Goal: Navigation & Orientation: Find specific page/section

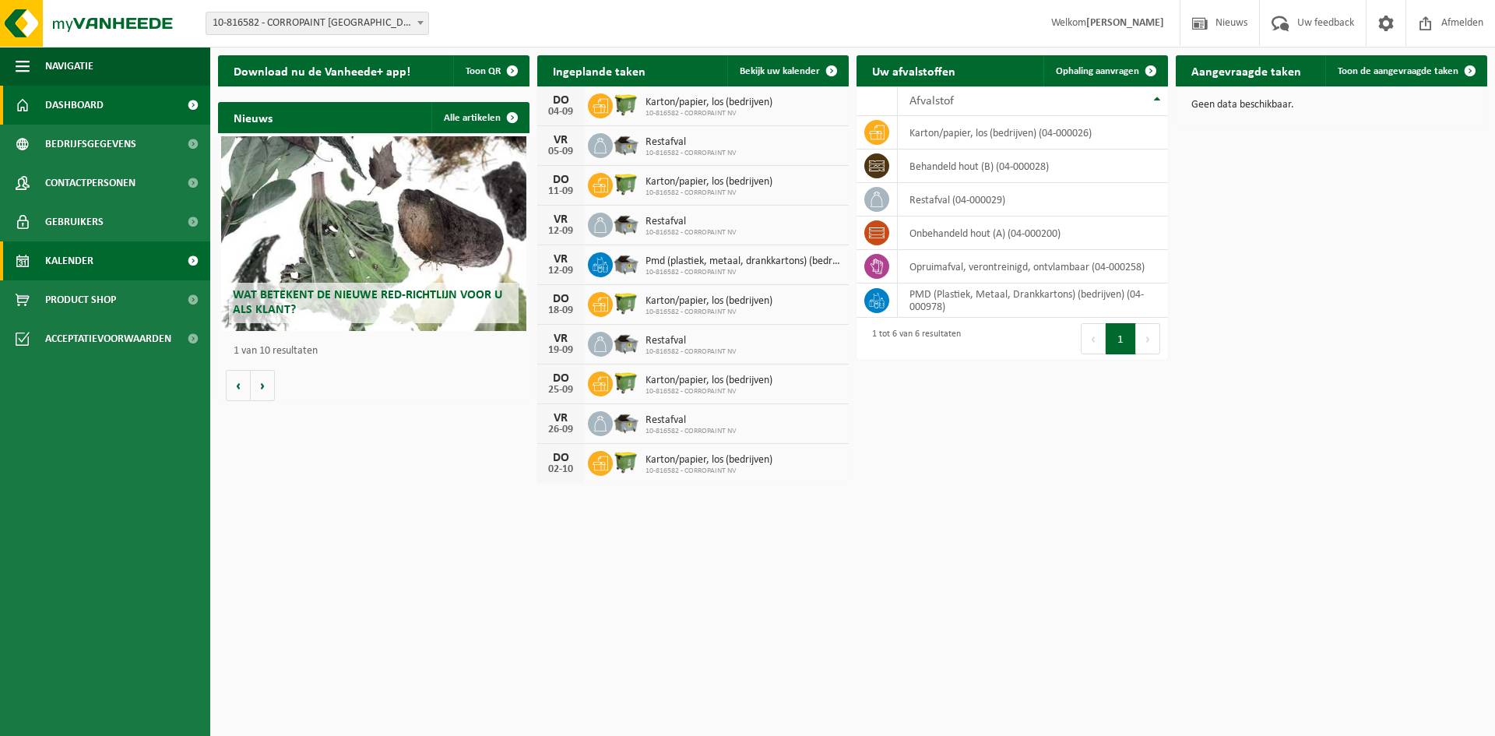
click at [90, 266] on span "Kalender" at bounding box center [69, 260] width 48 height 39
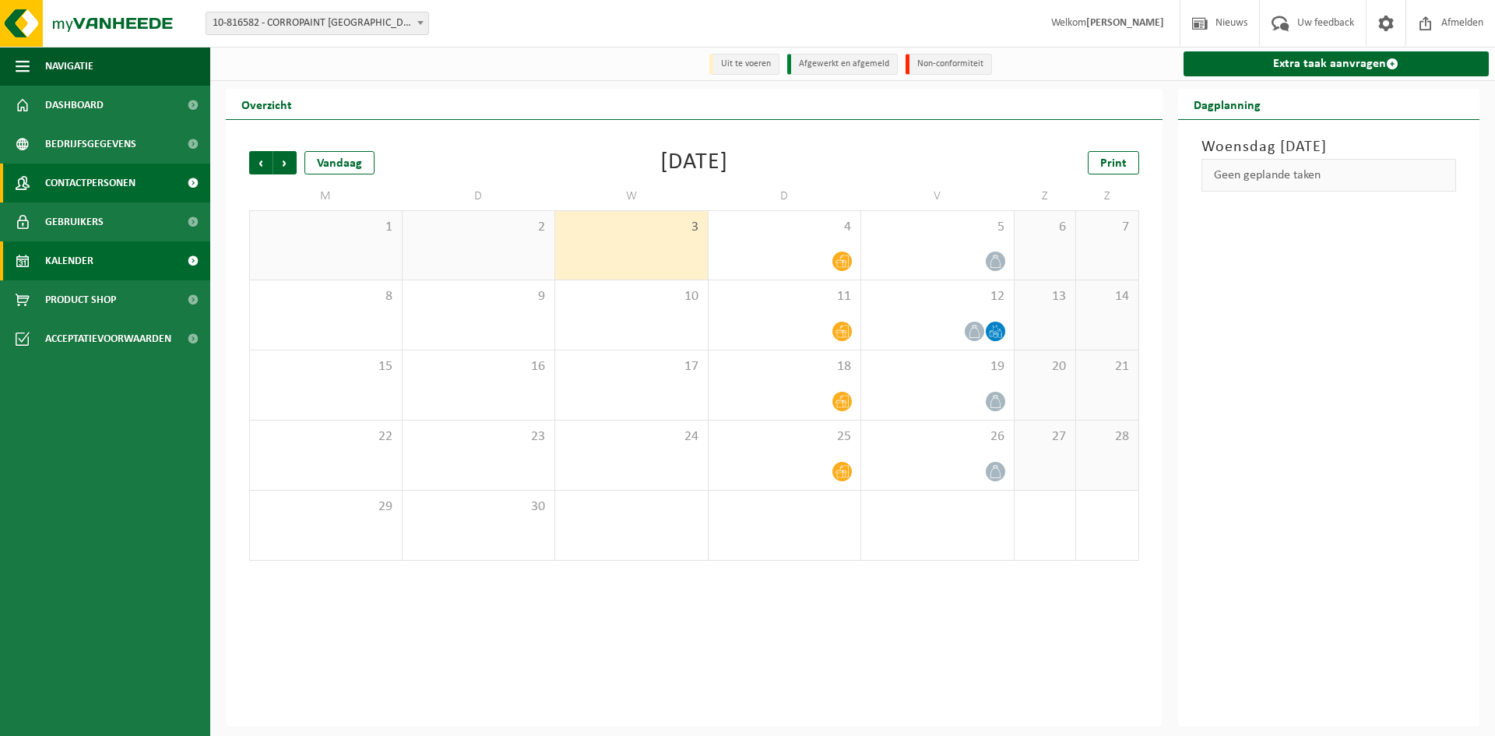
click at [115, 189] on span "Contactpersonen" at bounding box center [90, 183] width 90 height 39
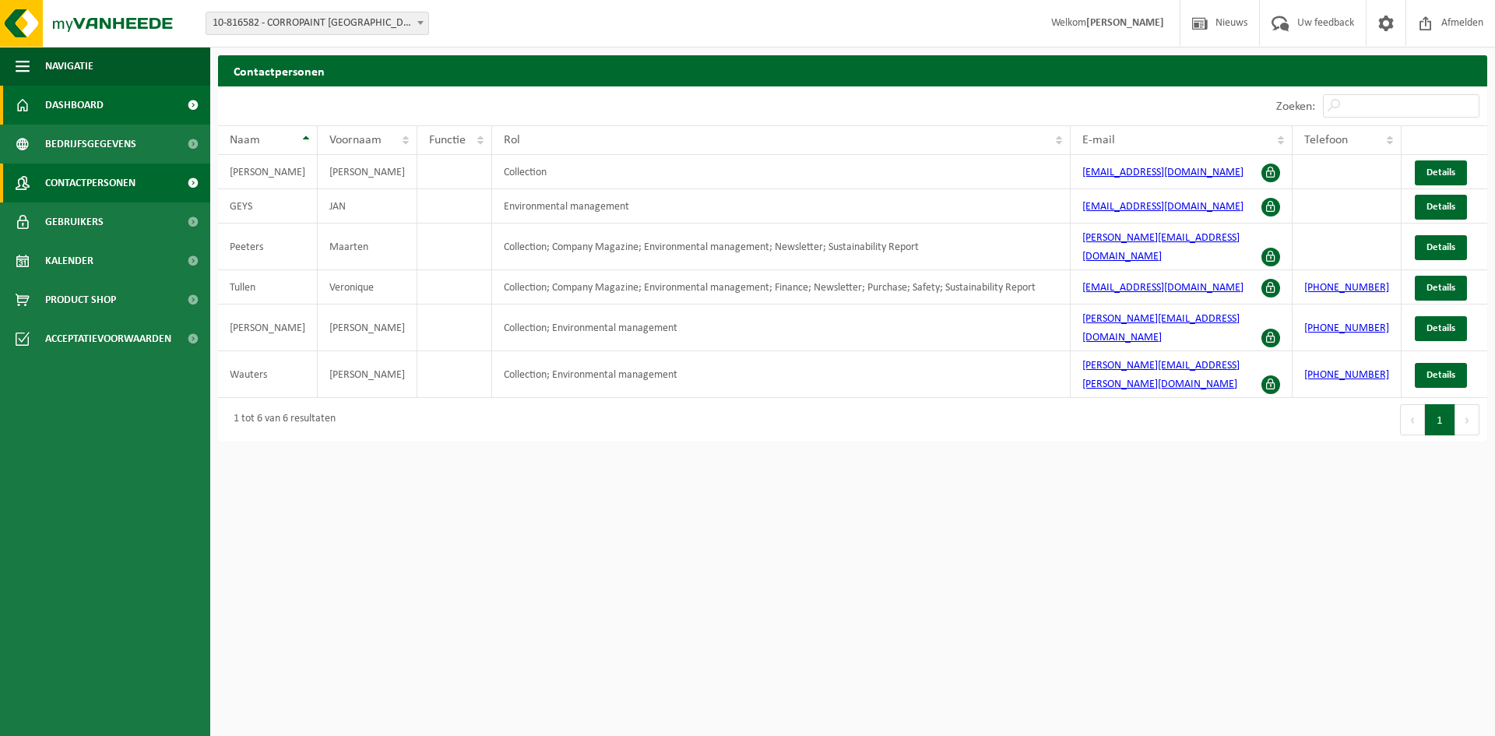
click at [111, 114] on link "Dashboard" at bounding box center [105, 105] width 210 height 39
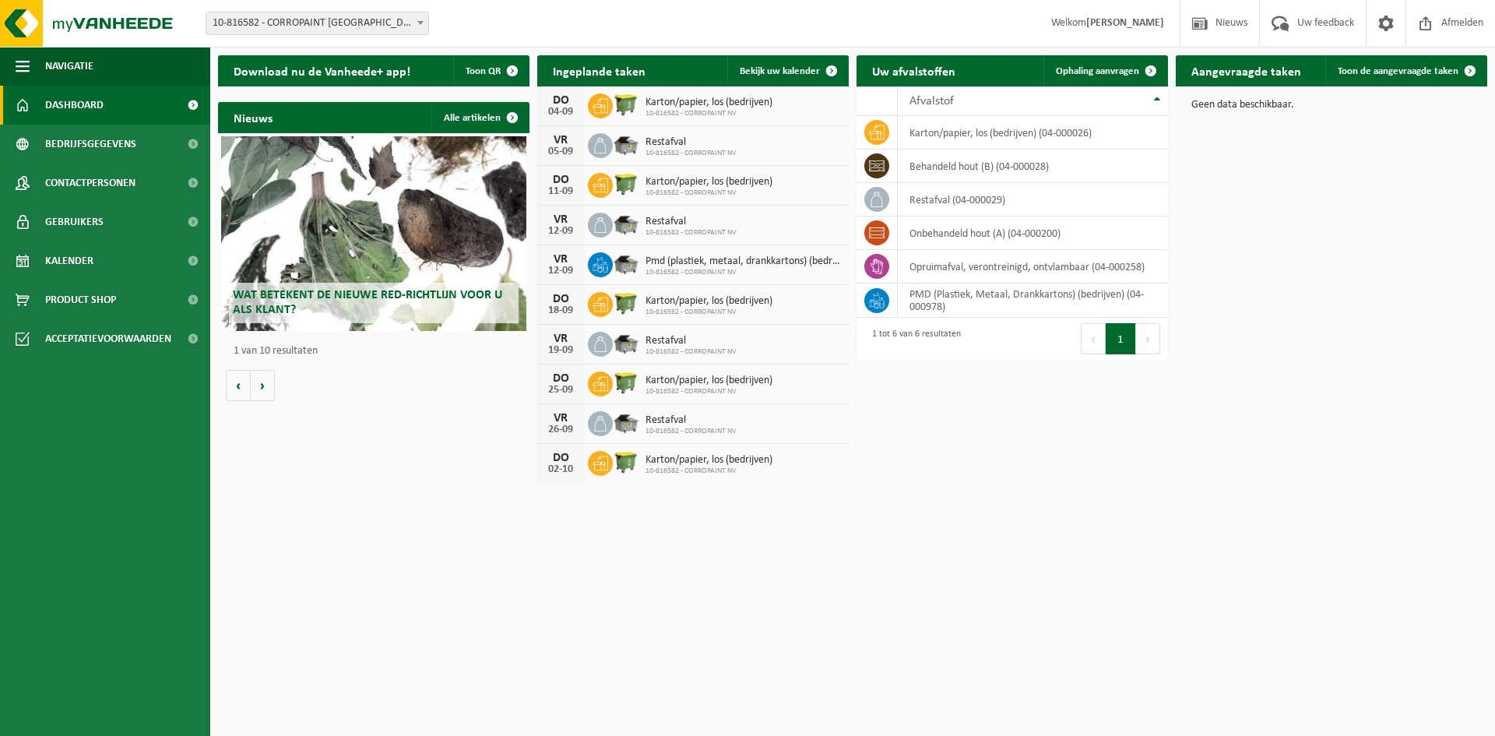
click at [364, 217] on div "Wat betekent de nieuwe RED-richtlijn voor u als klant?" at bounding box center [373, 233] width 305 height 195
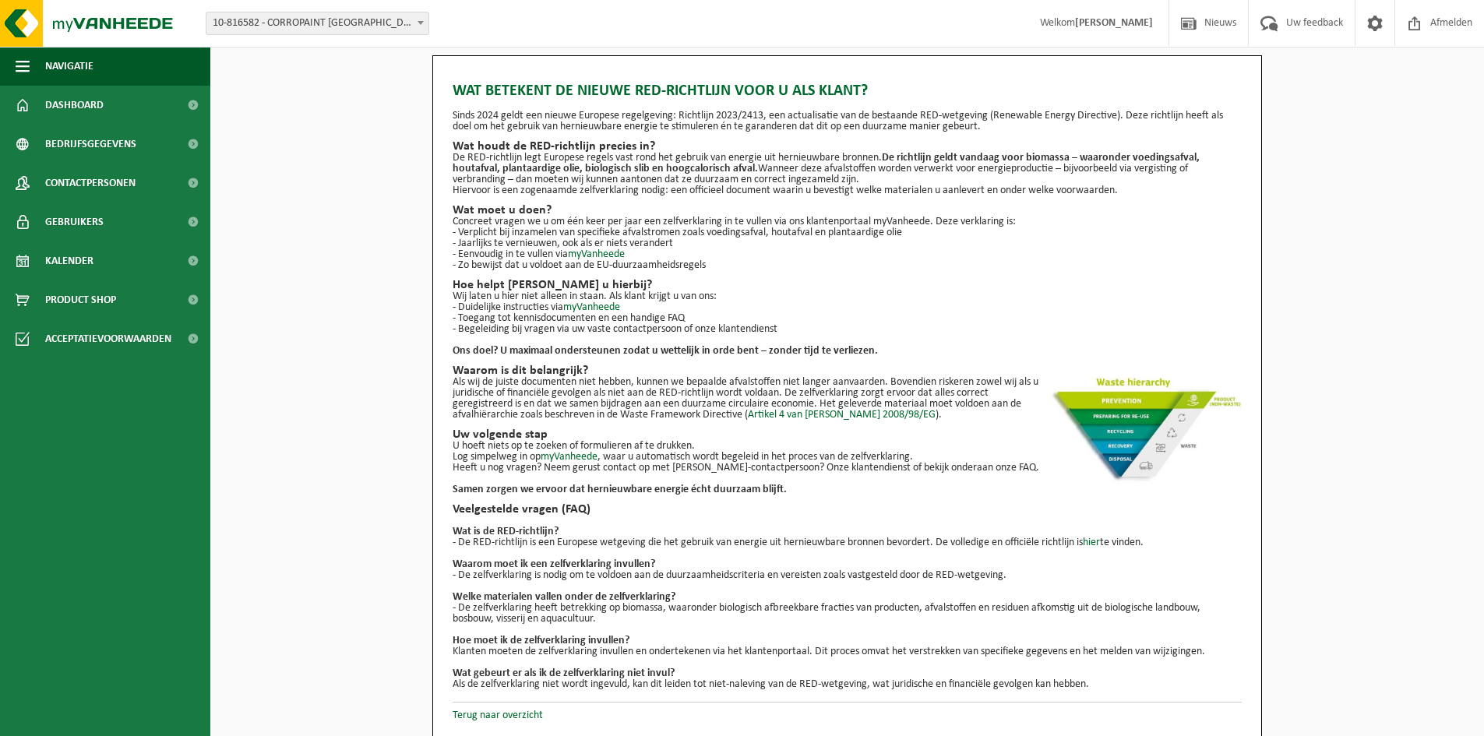
scroll to position [2, 0]
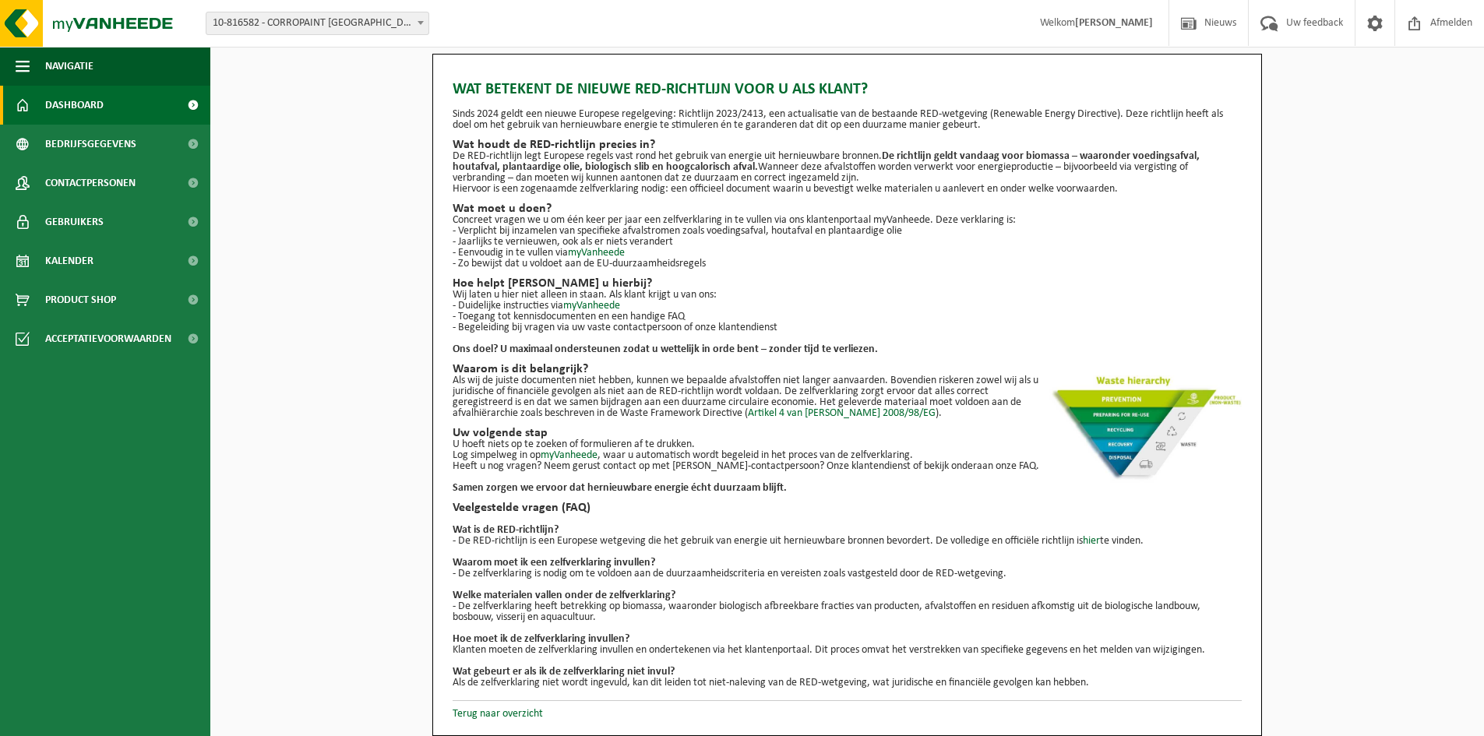
click at [83, 104] on span "Dashboard" at bounding box center [74, 105] width 58 height 39
